Goal: Information Seeking & Learning: Compare options

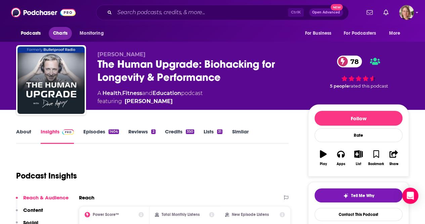
click at [55, 33] on span "Charts" at bounding box center [60, 33] width 14 height 9
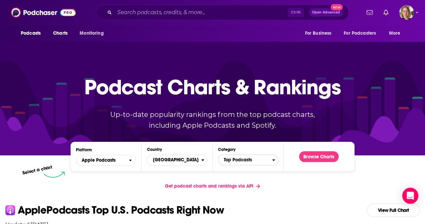
click at [229, 164] on span "Top Podcasts" at bounding box center [246, 159] width 54 height 11
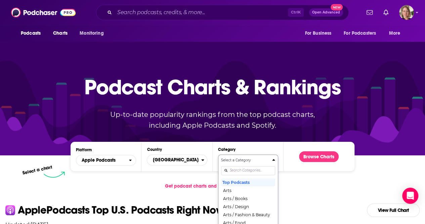
click at [234, 171] on input "Categories" at bounding box center [248, 170] width 54 height 9
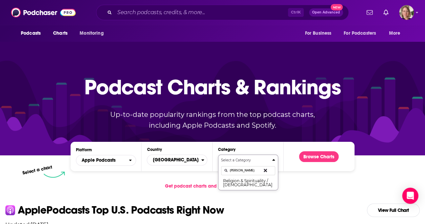
type input "[PERSON_NAME]"
click at [237, 187] on button "Select a Category [PERSON_NAME] Religion & Spirituality / [DEMOGRAPHIC_DATA]" at bounding box center [248, 172] width 60 height 36
click at [237, 184] on button "Religion & Spirituality / [DEMOGRAPHIC_DATA]" at bounding box center [248, 182] width 54 height 9
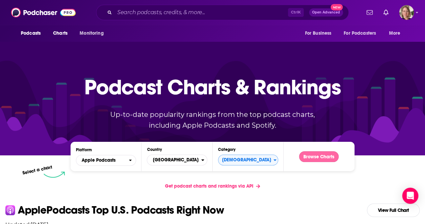
click at [330, 154] on button "Browse Charts" at bounding box center [319, 156] width 40 height 11
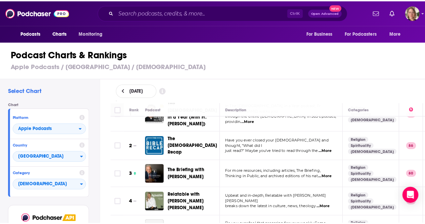
scroll to position [34, 0]
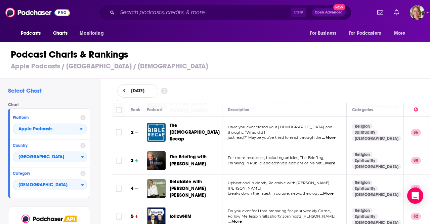
click at [335, 160] on span "...More" at bounding box center [328, 162] width 13 height 5
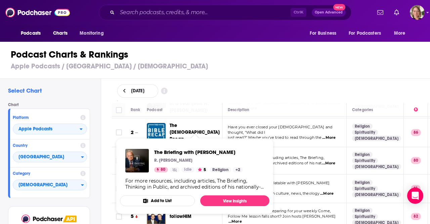
click at [192, 149] on span "The Briefing with [PERSON_NAME]" at bounding box center [198, 152] width 89 height 6
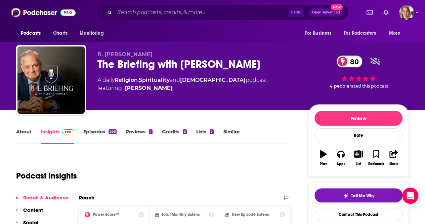
click at [28, 130] on link "About" at bounding box center [23, 135] width 15 height 15
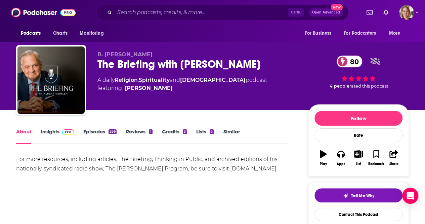
click at [54, 130] on link "Insights" at bounding box center [57, 135] width 33 height 15
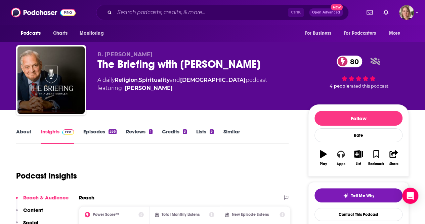
click at [338, 157] on button "Apps" at bounding box center [340, 158] width 17 height 24
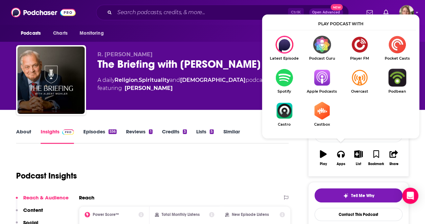
click at [322, 81] on img "Show Listen On dropdown" at bounding box center [322, 78] width 38 height 18
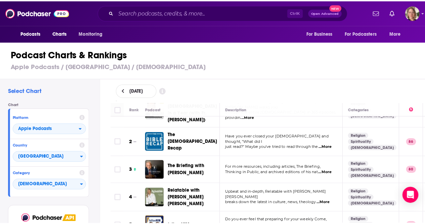
scroll to position [34, 0]
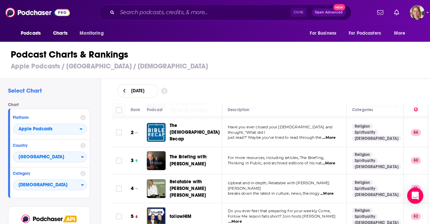
click at [334, 191] on span "...More" at bounding box center [326, 193] width 13 height 5
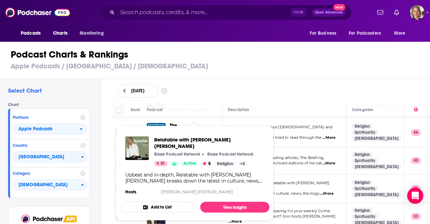
click at [198, 179] on div "Relatable with [PERSON_NAME] [PERSON_NAME] Blaze Podcast Network Blaze Podcast …" at bounding box center [195, 166] width 150 height 71
click at [220, 203] on link "View Insights" at bounding box center [234, 206] width 69 height 11
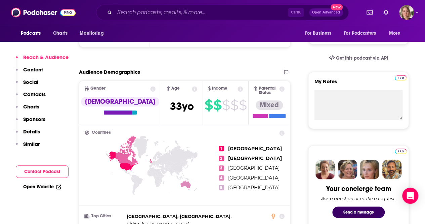
scroll to position [34, 0]
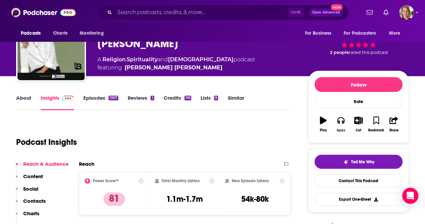
click at [342, 117] on icon "button" at bounding box center [340, 120] width 7 height 7
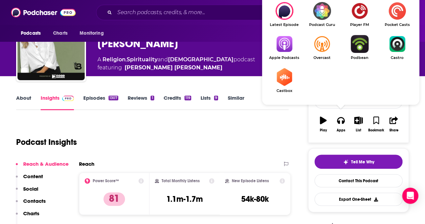
click at [292, 43] on img "Show Listen On dropdown" at bounding box center [285, 44] width 38 height 18
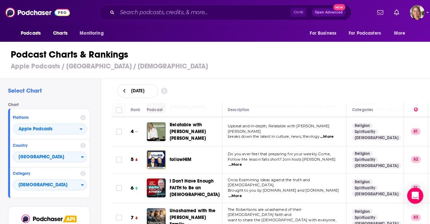
scroll to position [101, 0]
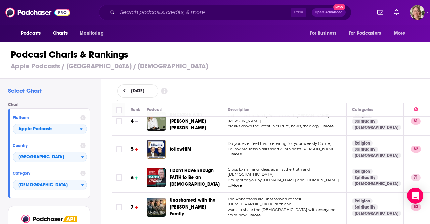
click at [242, 151] on span "...More" at bounding box center [235, 153] width 13 height 5
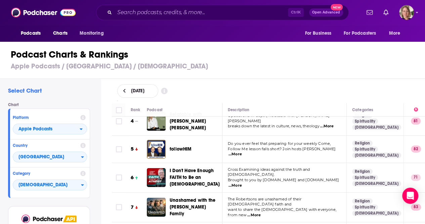
click at [279, 90] on div "[DATE]" at bounding box center [268, 90] width 303 height 13
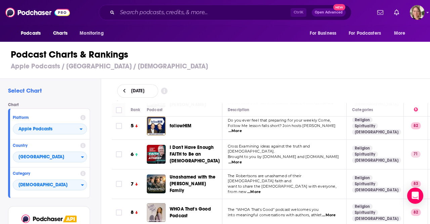
scroll to position [134, 0]
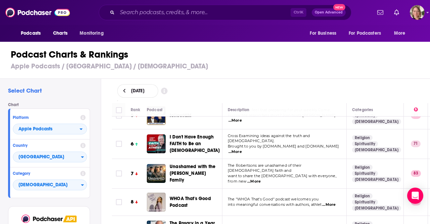
click at [261, 179] on span "...More" at bounding box center [253, 181] width 13 height 5
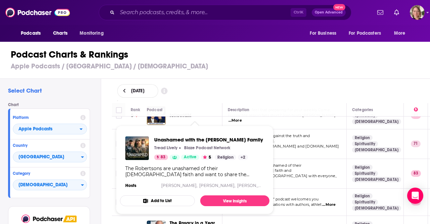
click at [194, 160] on div "Unashamed with the [PERSON_NAME] Family Tread Lively Blaze Podcast Network 83 A…" at bounding box center [195, 163] width 150 height 64
click at [230, 200] on link "View Insights" at bounding box center [234, 200] width 69 height 11
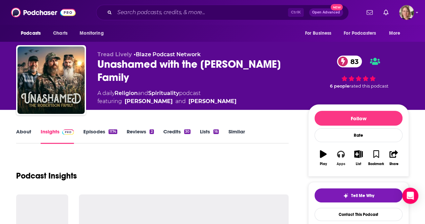
click at [342, 153] on icon "button" at bounding box center [340, 153] width 7 height 7
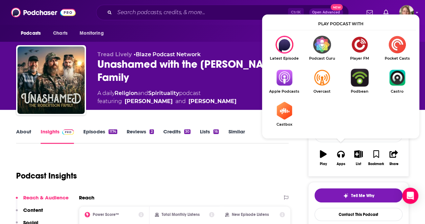
click at [319, 82] on img "Show Listen On dropdown" at bounding box center [322, 78] width 38 height 18
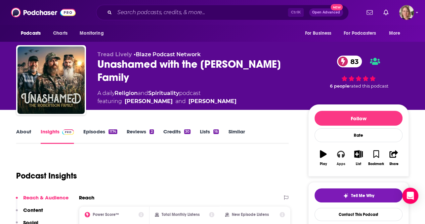
click at [339, 162] on div "Apps" at bounding box center [341, 164] width 9 height 4
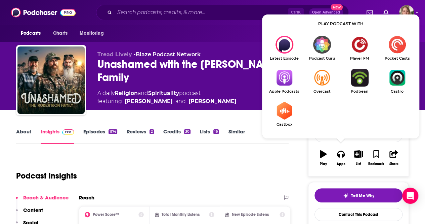
click at [281, 79] on img "Show Listen On dropdown" at bounding box center [285, 78] width 38 height 18
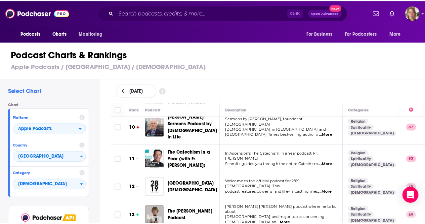
scroll to position [303, 0]
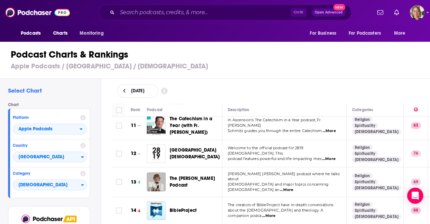
click at [293, 187] on span "...More" at bounding box center [286, 189] width 13 height 5
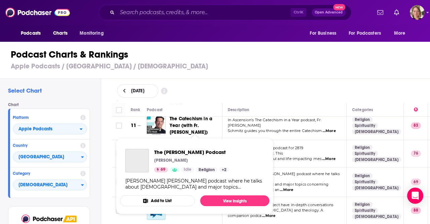
click at [198, 155] on div "Podcasts Charts Monitoring Ctrl K Open Advanced New For Business For Podcasters…" at bounding box center [215, 112] width 430 height 224
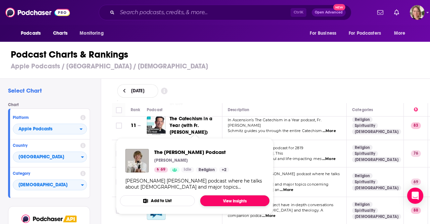
click at [225, 201] on link "View Insights" at bounding box center [234, 200] width 69 height 11
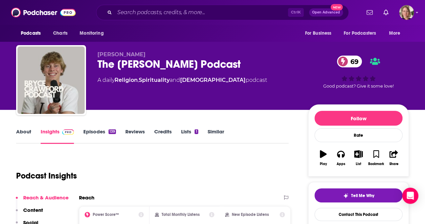
scroll to position [34, 0]
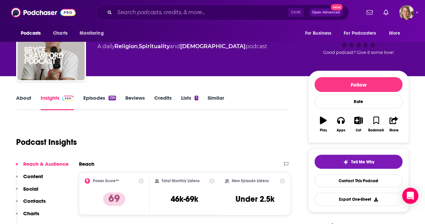
click at [26, 100] on link "About" at bounding box center [23, 101] width 15 height 15
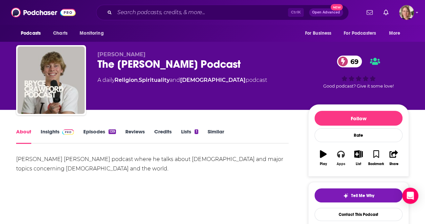
click at [345, 154] on button "Apps" at bounding box center [340, 158] width 17 height 24
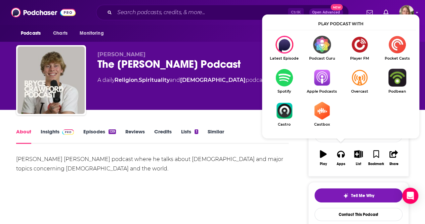
click at [326, 78] on img "Show Listen On dropdown" at bounding box center [322, 78] width 38 height 18
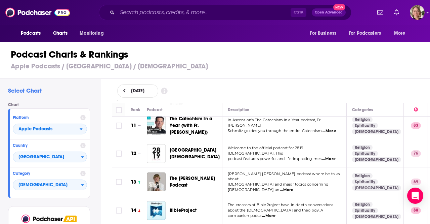
scroll to position [336, 0]
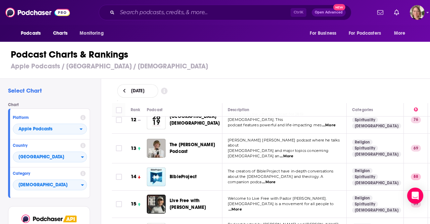
click at [276, 179] on span "...More" at bounding box center [268, 181] width 13 height 5
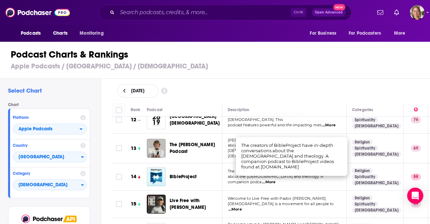
click at [97, 157] on div "Select Chart Chart Platform Apple Podcasts Country [GEOGRAPHIC_DATA] Category […" at bounding box center [50, 170] width 101 height 183
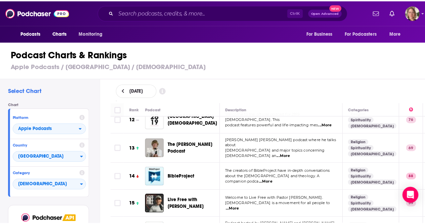
scroll to position [370, 0]
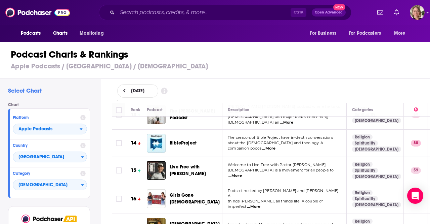
click at [242, 173] on span "...More" at bounding box center [235, 175] width 13 height 5
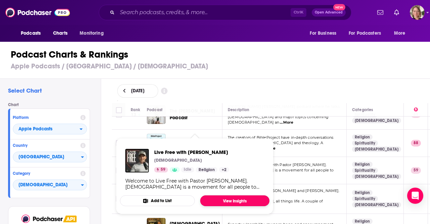
click at [228, 200] on link "View Insights" at bounding box center [234, 200] width 69 height 11
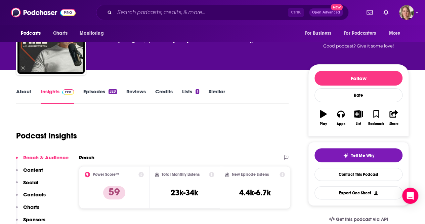
scroll to position [34, 0]
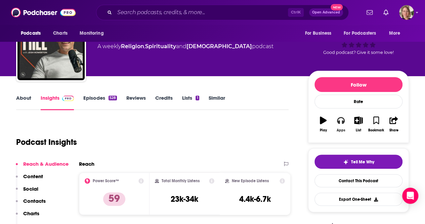
click at [342, 121] on icon "button" at bounding box center [340, 119] width 7 height 7
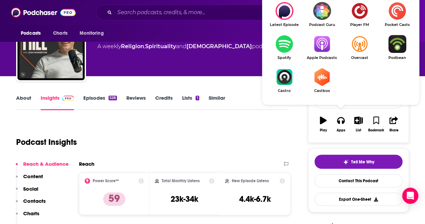
click at [325, 40] on img "Show Listen On dropdown" at bounding box center [322, 44] width 38 height 18
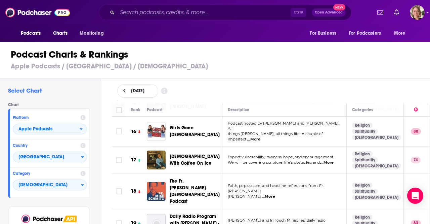
scroll to position [403, 0]
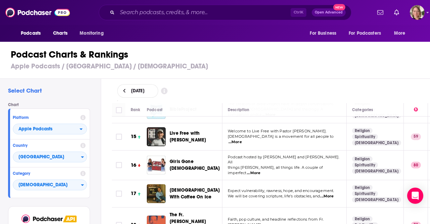
click at [331, 193] on span "...More" at bounding box center [326, 195] width 13 height 5
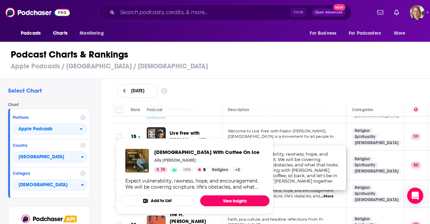
click at [221, 201] on link "View Insights" at bounding box center [234, 200] width 69 height 11
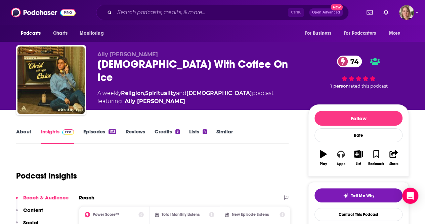
click at [340, 157] on button "Apps" at bounding box center [340, 158] width 17 height 24
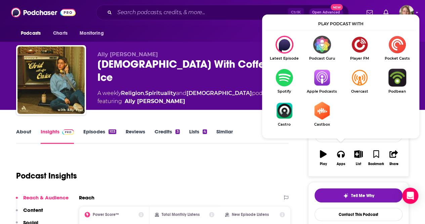
click at [326, 86] on img "Show Listen On dropdown" at bounding box center [322, 78] width 38 height 18
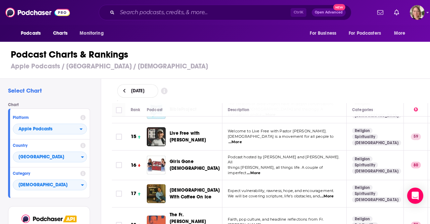
scroll to position [437, 0]
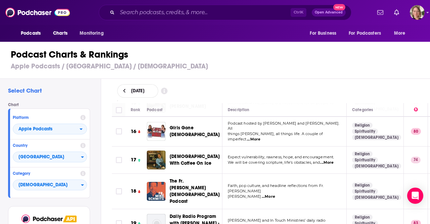
click at [262, 194] on span "...More" at bounding box center [268, 196] width 13 height 5
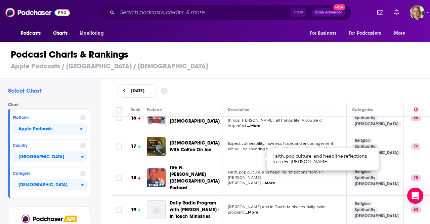
scroll to position [471, 0]
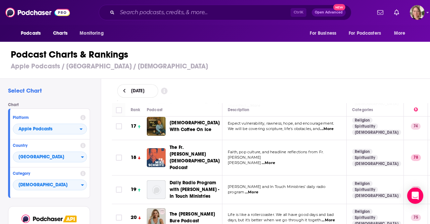
click at [271, 175] on td "[PERSON_NAME] and In Touch Ministries’ daily radio program ...More" at bounding box center [285, 189] width 124 height 29
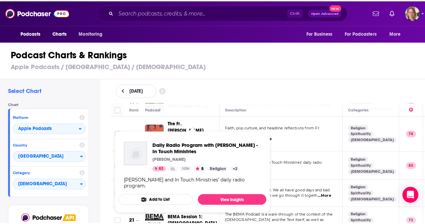
scroll to position [504, 0]
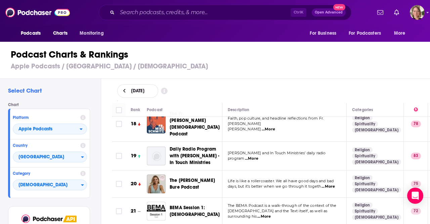
click at [332, 184] on span "...More" at bounding box center [328, 186] width 13 height 5
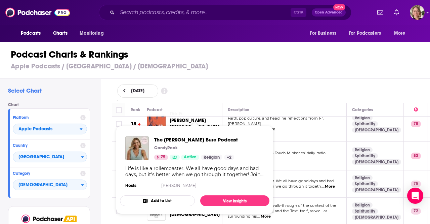
click at [173, 146] on p "CandyRock" at bounding box center [166, 147] width 24 height 5
click at [232, 199] on link "View Insights" at bounding box center [234, 200] width 69 height 11
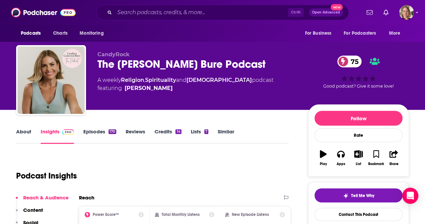
click at [23, 133] on link "About" at bounding box center [23, 135] width 15 height 15
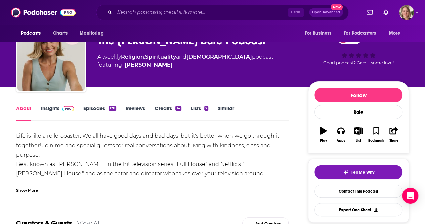
scroll to position [34, 0]
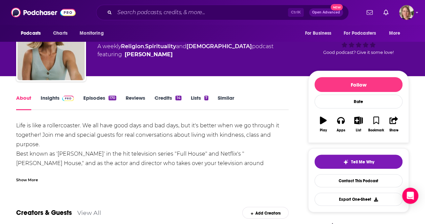
click at [26, 180] on div "Show More" at bounding box center [27, 179] width 22 height 6
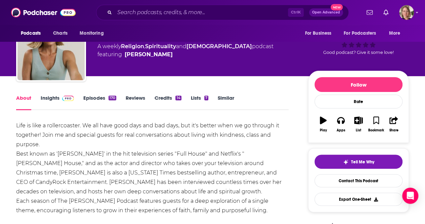
scroll to position [67, 0]
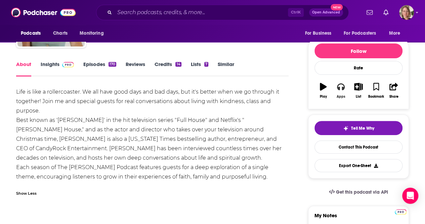
click at [342, 94] on div "Apps" at bounding box center [341, 96] width 9 height 4
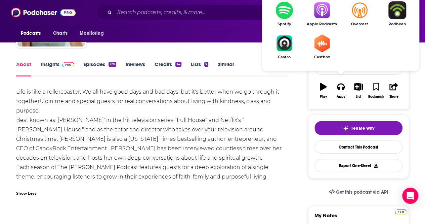
click at [323, 18] on img "Show Listen On dropdown" at bounding box center [322, 10] width 38 height 18
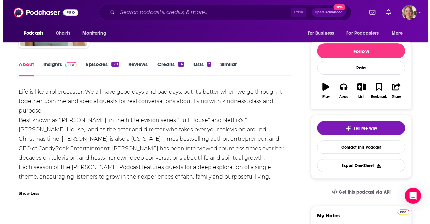
scroll to position [0, 0]
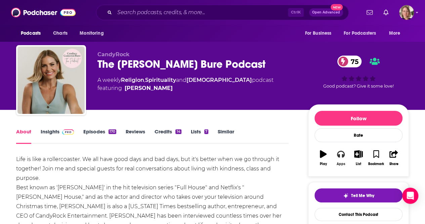
click at [340, 156] on icon "button" at bounding box center [340, 154] width 7 height 7
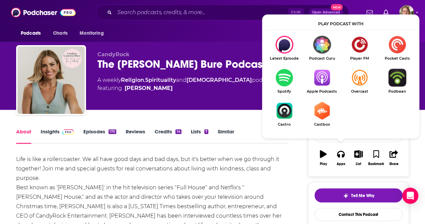
click at [311, 81] on img "Show Listen On dropdown" at bounding box center [322, 78] width 38 height 18
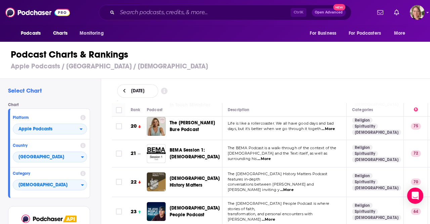
scroll to position [571, 0]
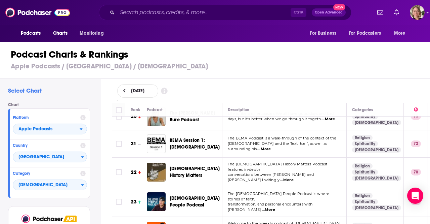
click at [275, 207] on span "...More" at bounding box center [268, 209] width 13 height 5
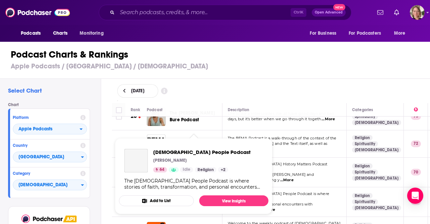
click at [200, 164] on div "[DEMOGRAPHIC_DATA] People Podcast [PERSON_NAME] 64 Idle Religion + 2" at bounding box center [201, 161] width 97 height 24
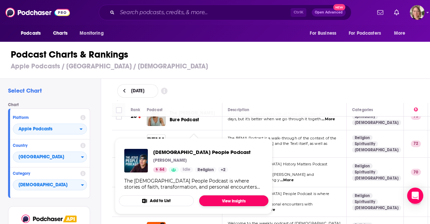
click at [219, 197] on link "View Insights" at bounding box center [233, 200] width 69 height 11
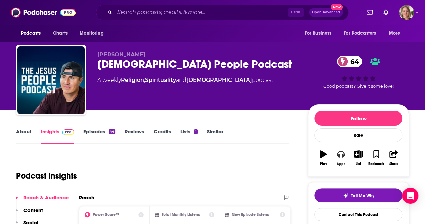
click at [341, 162] on div "Apps" at bounding box center [341, 164] width 9 height 4
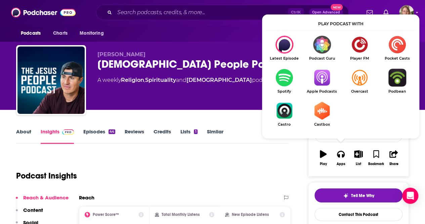
click at [319, 82] on img "Show Listen On dropdown" at bounding box center [322, 78] width 38 height 18
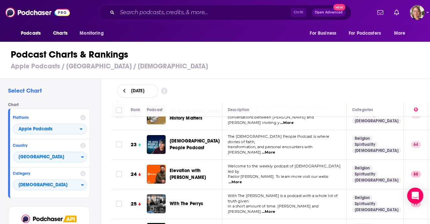
scroll to position [639, 0]
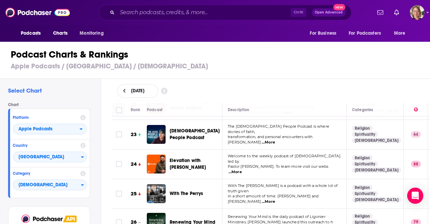
click at [275, 199] on span "...More" at bounding box center [268, 201] width 13 height 5
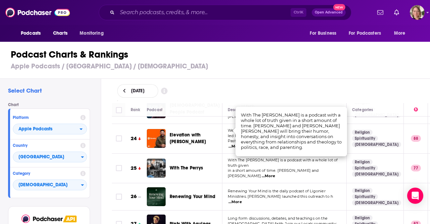
scroll to position [672, 0]
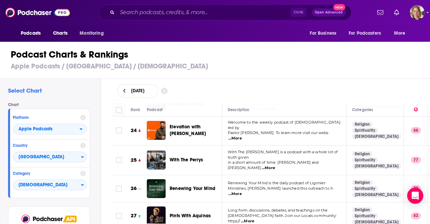
click at [231, 175] on td "Renewing Your Mind is the daily podcast of Ligonier Ministries. [PERSON_NAME] l…" at bounding box center [285, 188] width 124 height 27
click at [242, 191] on span "...More" at bounding box center [235, 193] width 13 height 5
click at [217, 175] on td "Renewing Your Mind" at bounding box center [185, 188] width 76 height 27
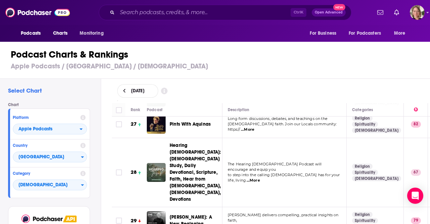
scroll to position [773, 0]
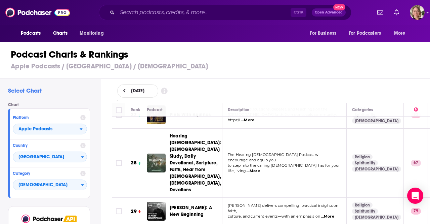
click at [333, 213] on span "...More" at bounding box center [327, 215] width 13 height 5
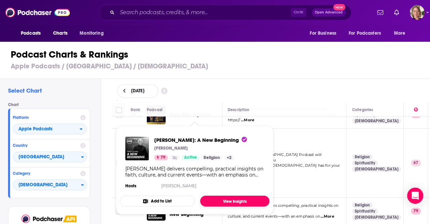
click at [224, 198] on link "View Insights" at bounding box center [234, 200] width 69 height 11
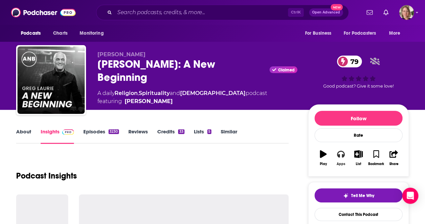
click at [339, 163] on div "Apps" at bounding box center [341, 164] width 9 height 4
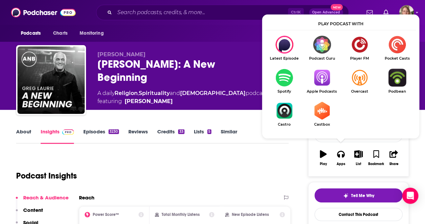
click at [318, 86] on img "Show Listen On dropdown" at bounding box center [322, 78] width 38 height 18
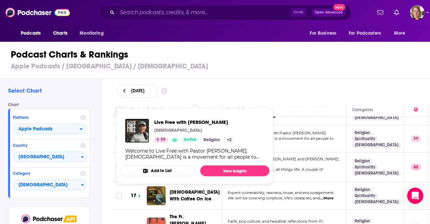
scroll to position [504, 0]
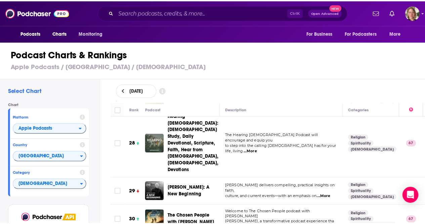
scroll to position [807, 0]
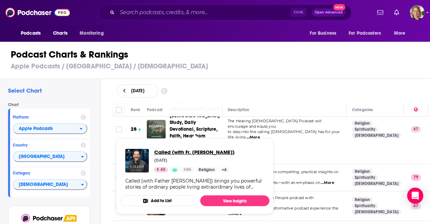
click at [192, 154] on span "Called (with Fr. [PERSON_NAME])" at bounding box center [194, 152] width 80 height 6
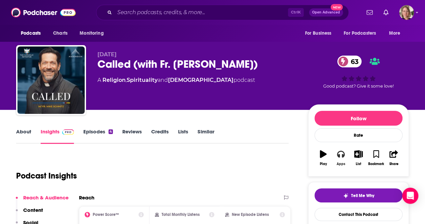
click at [333, 153] on button "Apps" at bounding box center [340, 158] width 17 height 24
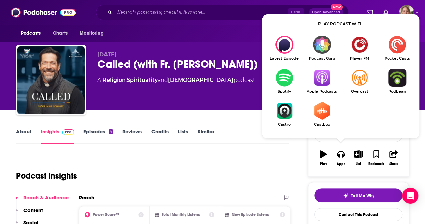
click at [325, 85] on img "Show Listen On dropdown" at bounding box center [322, 78] width 38 height 18
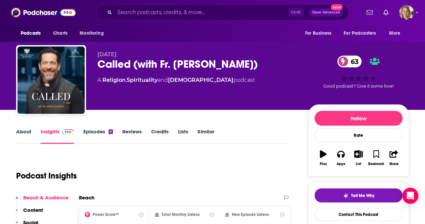
scroll to position [34, 0]
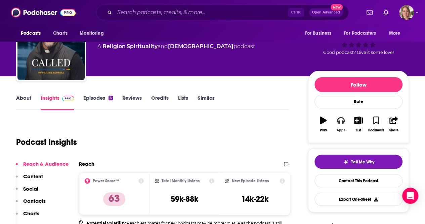
click at [338, 128] on div "Apps" at bounding box center [341, 130] width 9 height 4
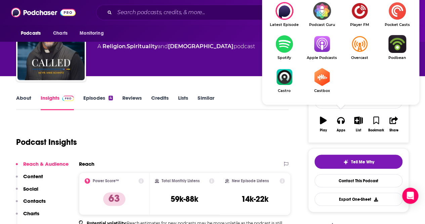
click at [317, 45] on img "Show Listen On dropdown" at bounding box center [322, 44] width 38 height 18
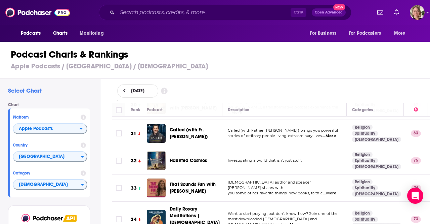
scroll to position [941, 0]
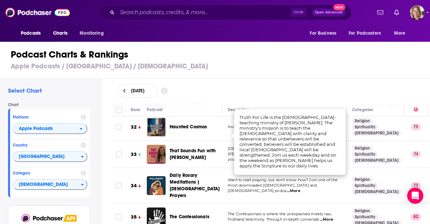
scroll to position [975, 0]
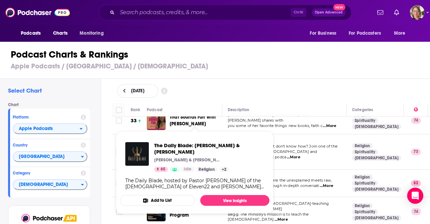
click at [198, 151] on span "The Daily Blade: [PERSON_NAME] & [PERSON_NAME]" at bounding box center [209, 148] width 110 height 13
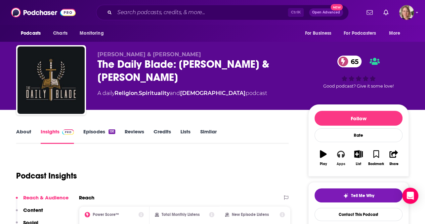
click at [342, 157] on button "Apps" at bounding box center [340, 158] width 17 height 24
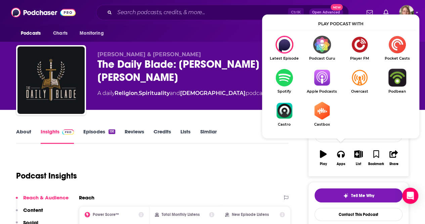
click at [323, 80] on img "Show Listen On dropdown" at bounding box center [322, 78] width 38 height 18
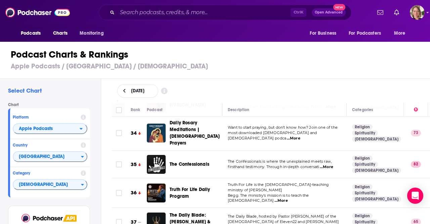
scroll to position [1008, 0]
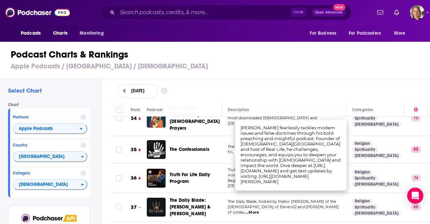
click at [180, 148] on div "Podcasts Charts Monitoring Ctrl K Open Advanced New For Business For Podcasters…" at bounding box center [215, 112] width 430 height 224
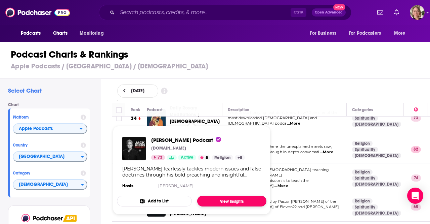
click at [228, 202] on link "View Insights" at bounding box center [231, 200] width 69 height 11
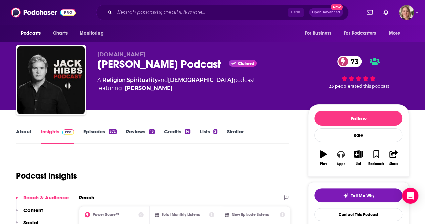
click at [344, 153] on button "Apps" at bounding box center [340, 158] width 17 height 24
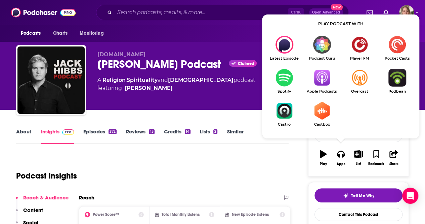
click at [318, 79] on img "Show Listen On dropdown" at bounding box center [322, 78] width 38 height 18
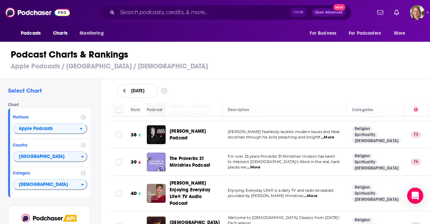
scroll to position [1109, 0]
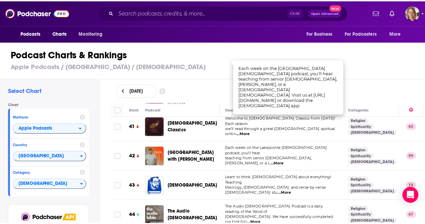
scroll to position [1210, 0]
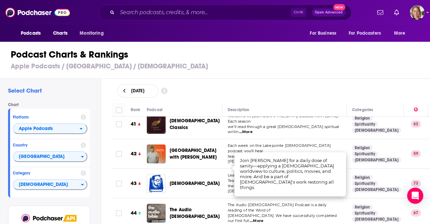
click at [186, 164] on div "Podcasts Charts Monitoring Ctrl K Open Advanced New For Business For Podcasters…" at bounding box center [215, 112] width 430 height 224
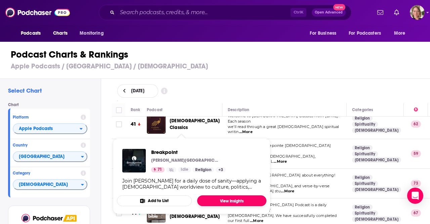
click at [225, 201] on link "View Insights" at bounding box center [231, 200] width 69 height 11
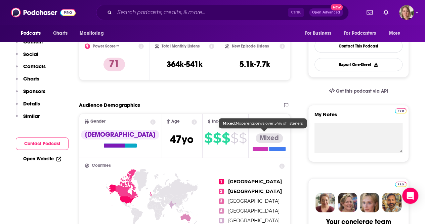
scroll to position [34, 0]
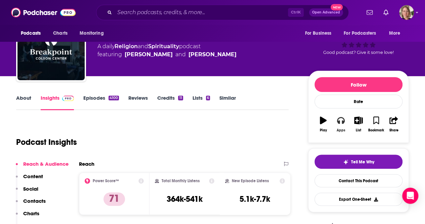
click at [341, 127] on button "Apps" at bounding box center [340, 124] width 17 height 24
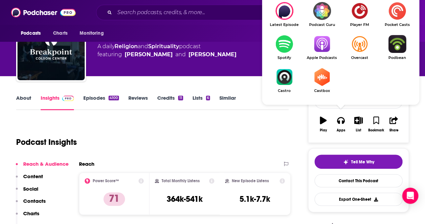
click at [321, 51] on img "Show Listen On dropdown" at bounding box center [322, 44] width 38 height 18
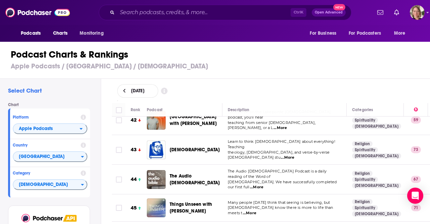
scroll to position [1277, 0]
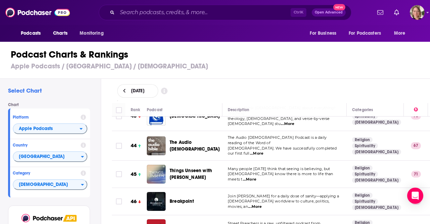
click at [243, 90] on div "[DATE]" at bounding box center [271, 90] width 308 height 13
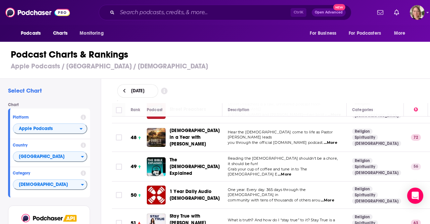
scroll to position [1412, 0]
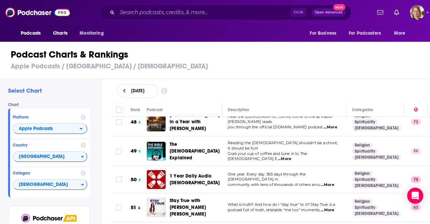
click at [295, 88] on div "[DATE]" at bounding box center [271, 90] width 308 height 13
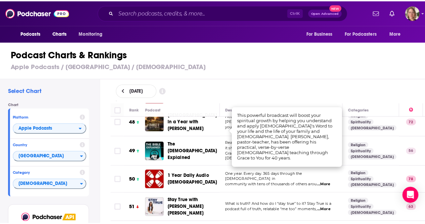
scroll to position [1445, 0]
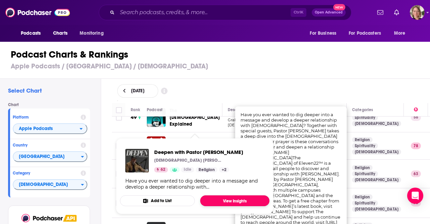
click at [210, 201] on link "View Insights" at bounding box center [234, 200] width 69 height 11
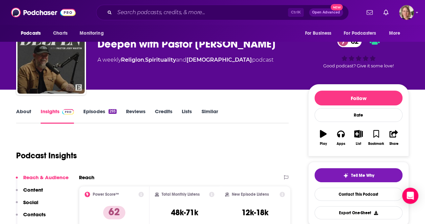
scroll to position [34, 0]
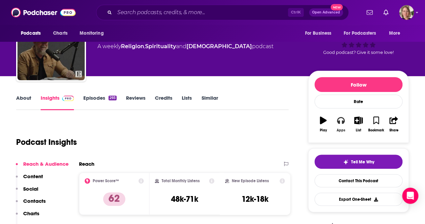
click at [339, 121] on icon "button" at bounding box center [340, 120] width 7 height 7
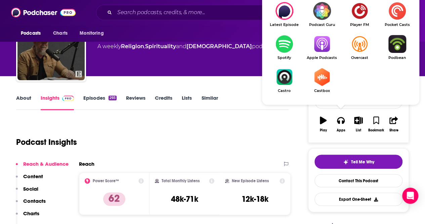
click at [323, 49] on img "Show Listen On dropdown" at bounding box center [322, 44] width 38 height 18
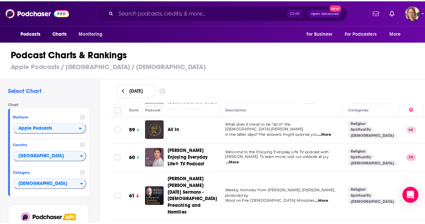
scroll to position [1714, 0]
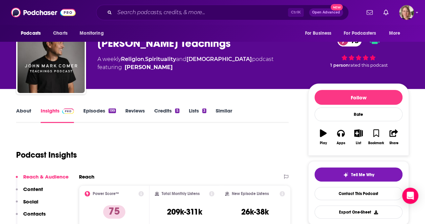
scroll to position [67, 0]
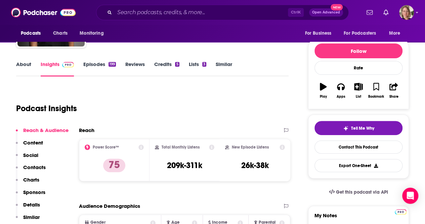
click at [24, 65] on link "About" at bounding box center [23, 68] width 15 height 15
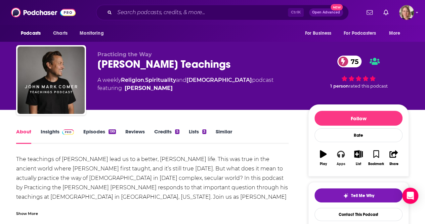
click at [337, 154] on icon "button" at bounding box center [340, 154] width 7 height 7
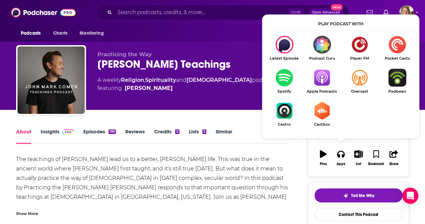
click at [324, 82] on img "Show Listen On dropdown" at bounding box center [322, 78] width 38 height 18
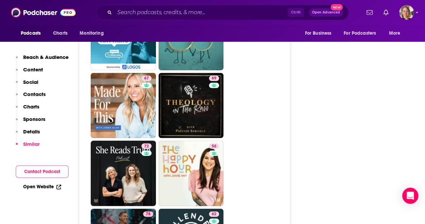
scroll to position [1983, 0]
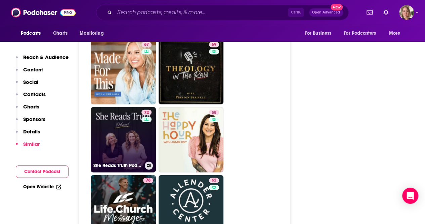
click at [120, 107] on link "72 She Reads Truth Podcast" at bounding box center [123, 139] width 65 height 65
type input "https://www.podchaser.com/podcasts/she-reads-truth-podcast-917107"
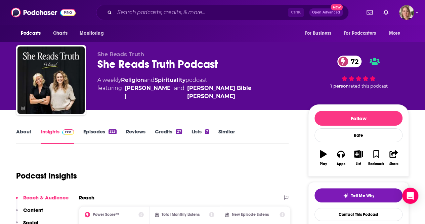
scroll to position [34, 0]
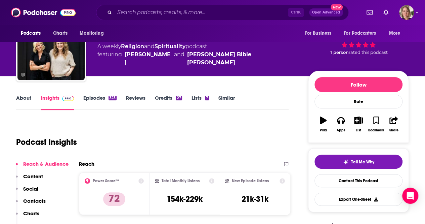
click at [25, 100] on link "About" at bounding box center [23, 101] width 15 height 15
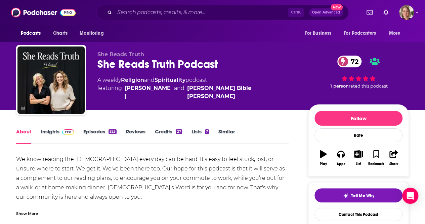
click at [28, 214] on div "Show More" at bounding box center [27, 212] width 22 height 6
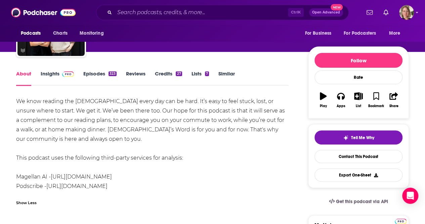
scroll to position [67, 0]
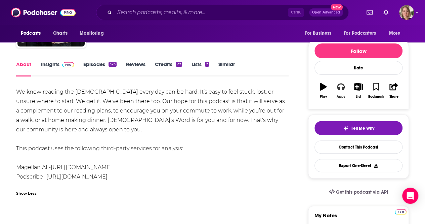
click at [342, 88] on icon "button" at bounding box center [340, 86] width 7 height 7
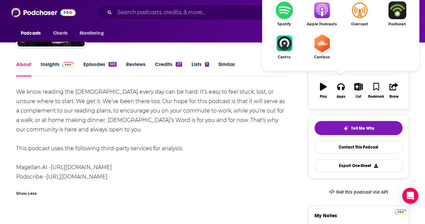
click at [329, 9] on img "Show Listen On dropdown" at bounding box center [322, 10] width 38 height 18
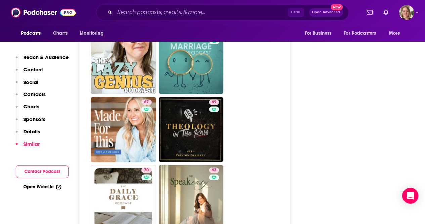
scroll to position [1748, 0]
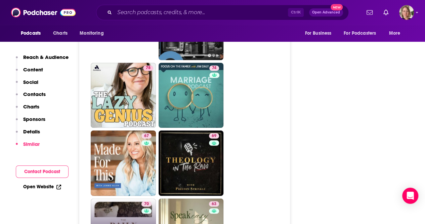
type input "https://www.podchaser.com/podcasts/the-daily-grace-podcast-788233"
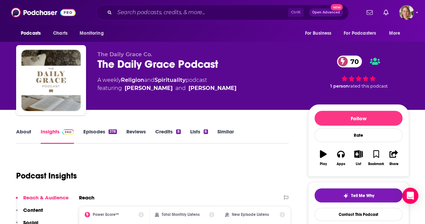
click at [26, 131] on link "About" at bounding box center [23, 135] width 15 height 15
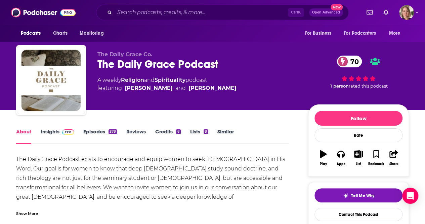
click at [48, 133] on link "Insights" at bounding box center [57, 135] width 33 height 15
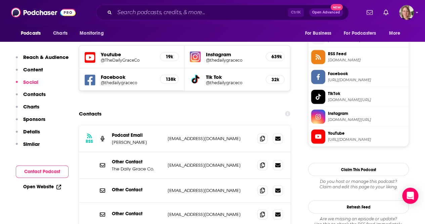
scroll to position [773, 0]
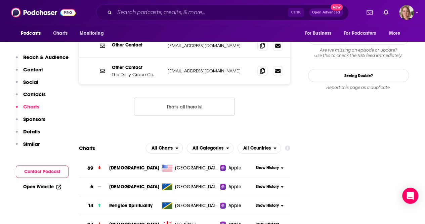
click at [114, 165] on span "[DEMOGRAPHIC_DATA]" at bounding box center [134, 168] width 50 height 6
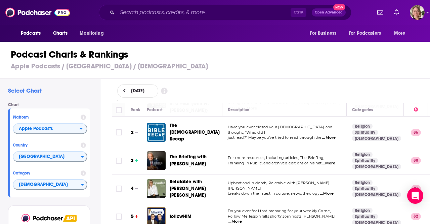
scroll to position [67, 0]
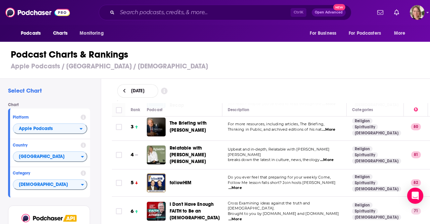
click at [242, 185] on span "...More" at bounding box center [235, 187] width 13 height 5
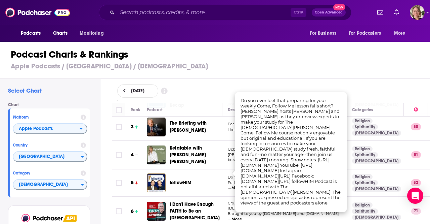
click at [98, 165] on div "Select Chart Chart Platform Apple Podcasts Country [GEOGRAPHIC_DATA] Category […" at bounding box center [50, 170] width 101 height 183
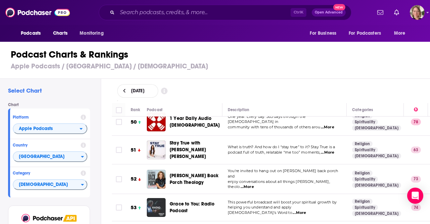
scroll to position [1479, 0]
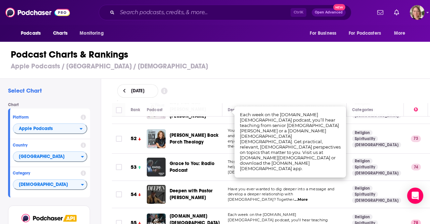
scroll to position [1513, 0]
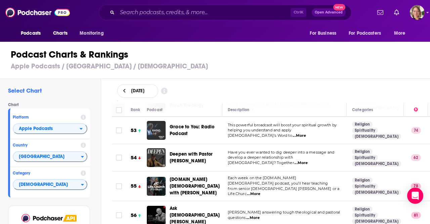
scroll to position [1580, 0]
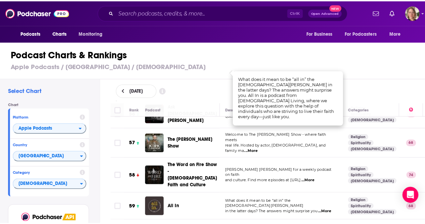
scroll to position [1681, 0]
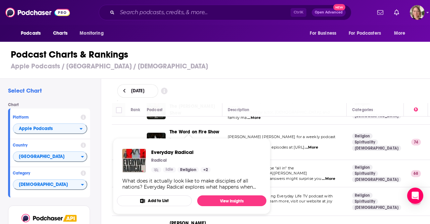
click at [193, 141] on span "Everyday Radical Radical Idle Religion + 2 What does it actually look like to m…" at bounding box center [192, 176] width 150 height 76
click at [212, 196] on link "View Insights" at bounding box center [231, 200] width 69 height 11
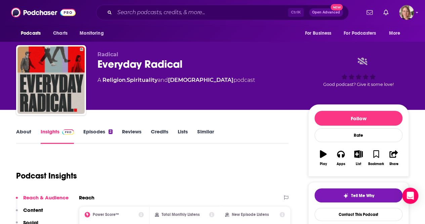
scroll to position [67, 0]
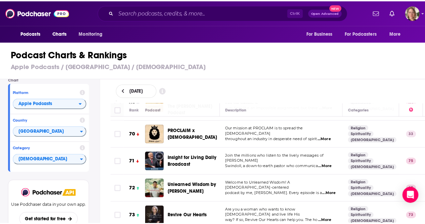
scroll to position [2051, 0]
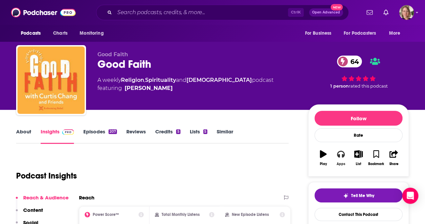
click at [341, 157] on button "Apps" at bounding box center [340, 158] width 17 height 24
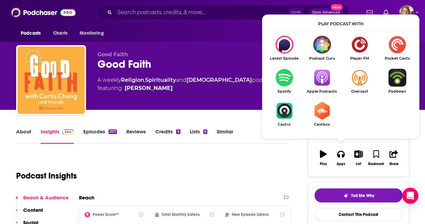
click at [326, 83] on img "Show Listen On dropdown" at bounding box center [322, 78] width 38 height 18
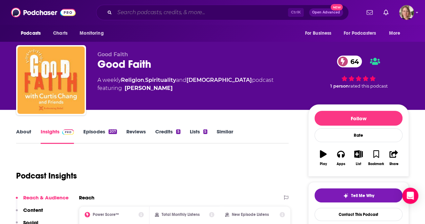
click at [154, 11] on input "Search podcasts, credits, & more..." at bounding box center [201, 12] width 173 height 11
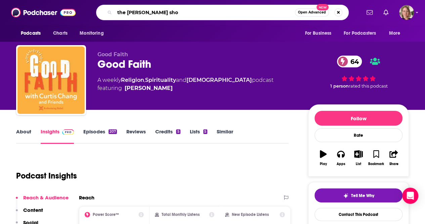
type input "the rich roll show"
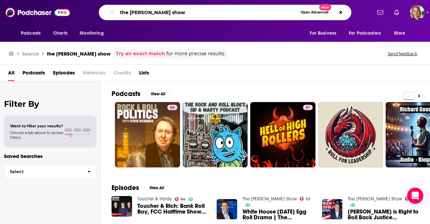
drag, startPoint x: 173, startPoint y: 12, endPoint x: 33, endPoint y: 11, distance: 140.5
click at [33, 11] on div "Podcasts Charts Monitoring the rich roll show Open Advanced New For Business Fo…" at bounding box center [215, 12] width 430 height 25
type input "rich roll"
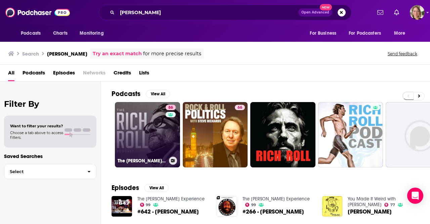
click at [148, 145] on link "86 The Rich Roll Podcast" at bounding box center [147, 134] width 65 height 65
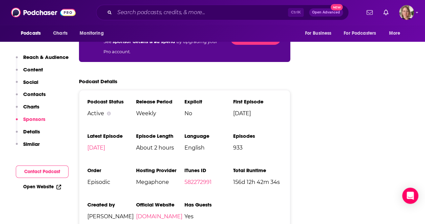
scroll to position [1479, 0]
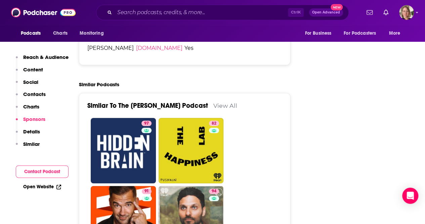
click at [213, 102] on link "View All" at bounding box center [225, 105] width 24 height 7
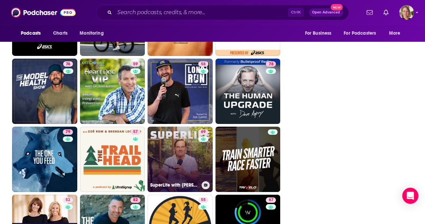
scroll to position [1210, 0]
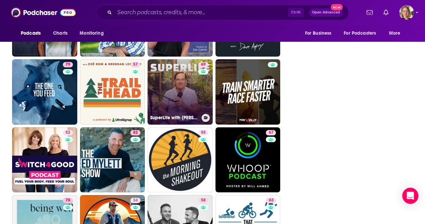
click at [174, 103] on link "69 SuperLife with Darin Olien" at bounding box center [180, 91] width 65 height 65
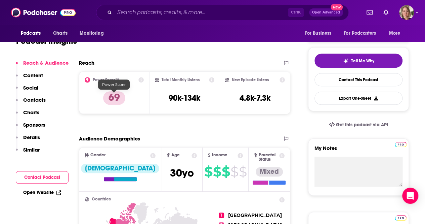
scroll to position [34, 0]
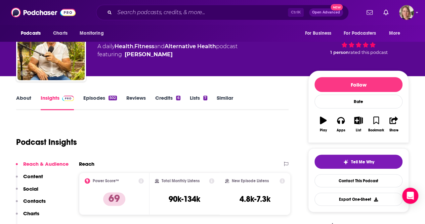
click at [25, 101] on link "About" at bounding box center [23, 101] width 15 height 15
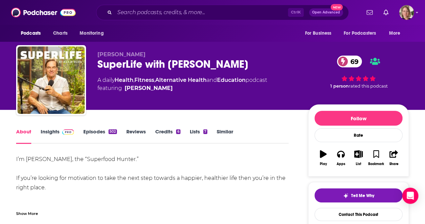
scroll to position [67, 0]
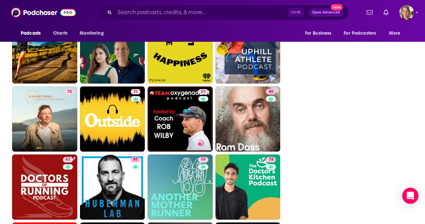
scroll to position [1641, 0]
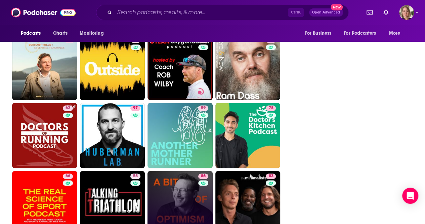
click at [171, 195] on link "86 A Bit of Optimism" at bounding box center [180, 202] width 65 height 65
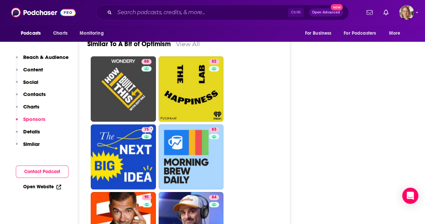
scroll to position [1479, 0]
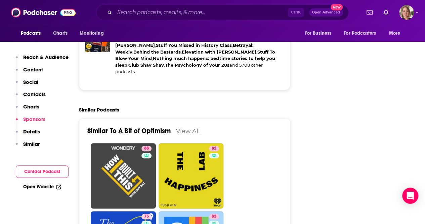
click at [192, 127] on link "View All" at bounding box center [188, 130] width 24 height 7
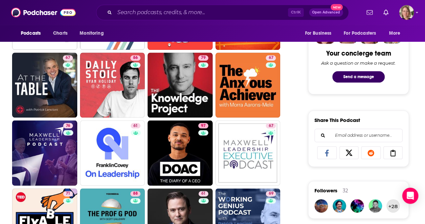
scroll to position [370, 0]
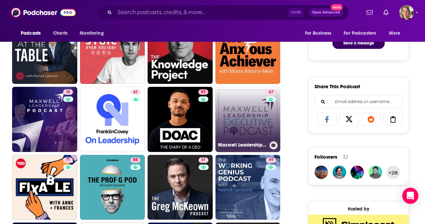
click at [259, 120] on link "67 Maxwell Leadership Executive Podcast" at bounding box center [247, 118] width 65 height 65
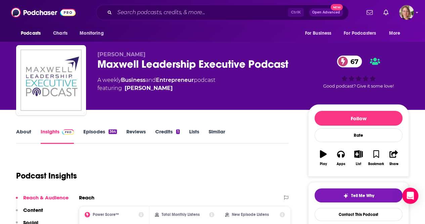
scroll to position [67, 0]
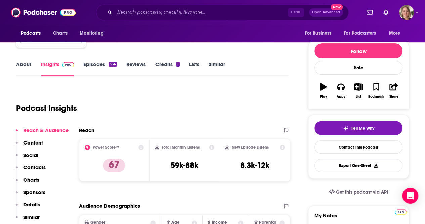
click at [17, 66] on link "About" at bounding box center [23, 68] width 15 height 15
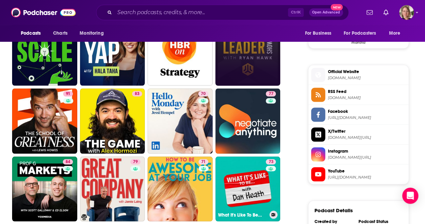
scroll to position [605, 0]
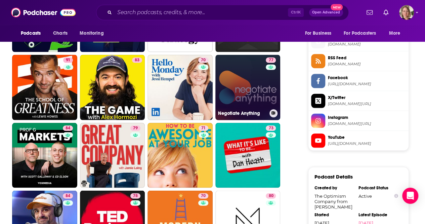
click at [237, 109] on div "Negotiate Anything" at bounding box center [248, 113] width 60 height 8
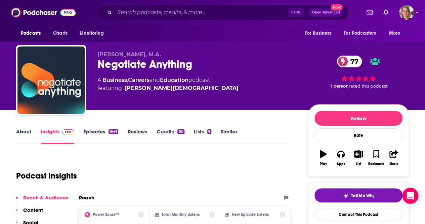
click at [40, 155] on div "Podcast Insights" at bounding box center [149, 171] width 267 height 34
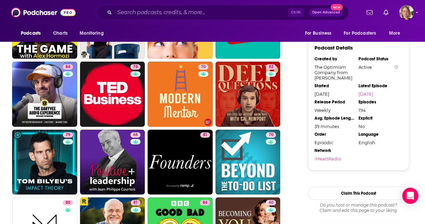
scroll to position [700, 0]
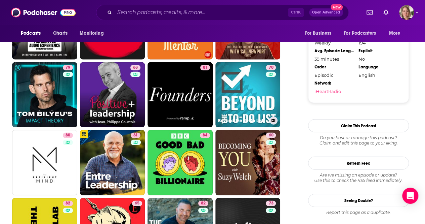
scroll to position [868, 0]
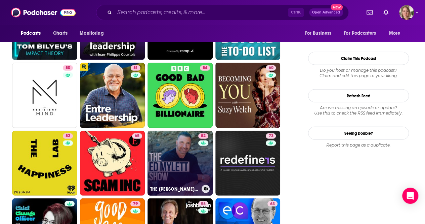
click at [195, 148] on link "82 THE ED MYLETT SHOW" at bounding box center [180, 162] width 65 height 65
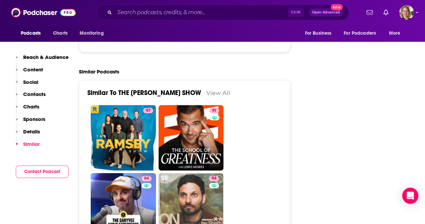
scroll to position [1412, 0]
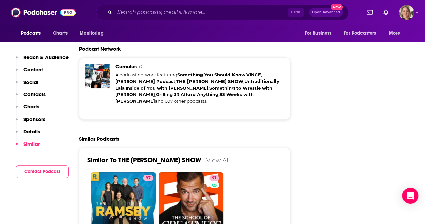
click at [206, 156] on link "View All" at bounding box center [218, 159] width 24 height 7
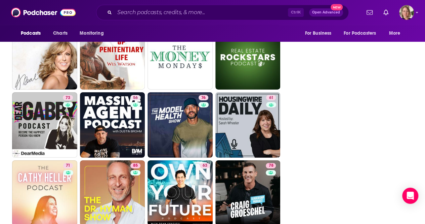
scroll to position [1177, 0]
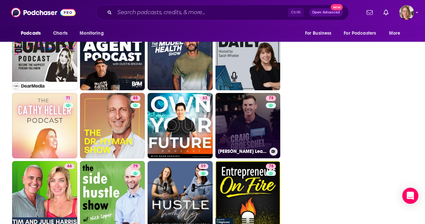
click at [265, 123] on link "78 Craig Groeschel Leadership Podcast" at bounding box center [247, 125] width 65 height 65
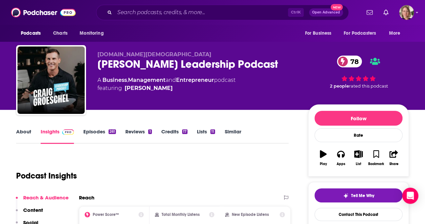
scroll to position [67, 0]
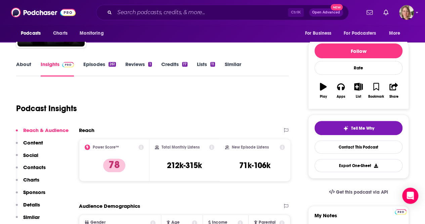
click at [19, 68] on link "About" at bounding box center [23, 68] width 15 height 15
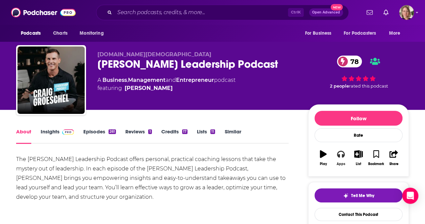
click at [339, 157] on button "Apps" at bounding box center [340, 158] width 17 height 24
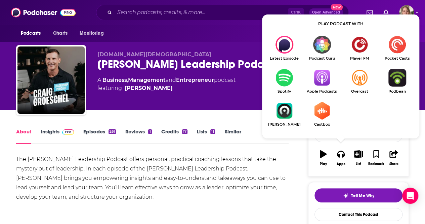
click at [320, 81] on img "Show Listen On dropdown" at bounding box center [322, 78] width 38 height 18
